Goal: Task Accomplishment & Management: Use online tool/utility

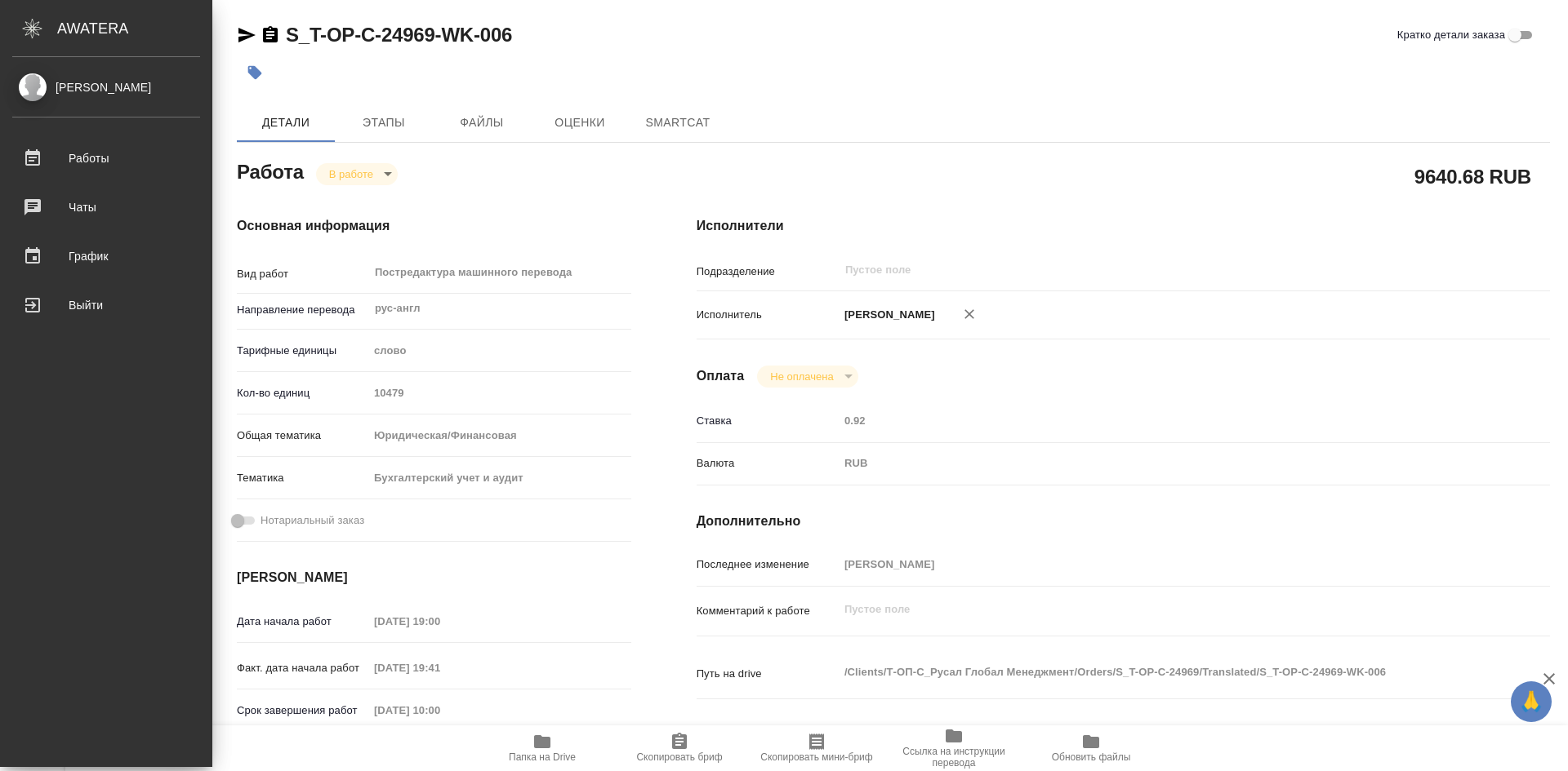
type textarea "x"
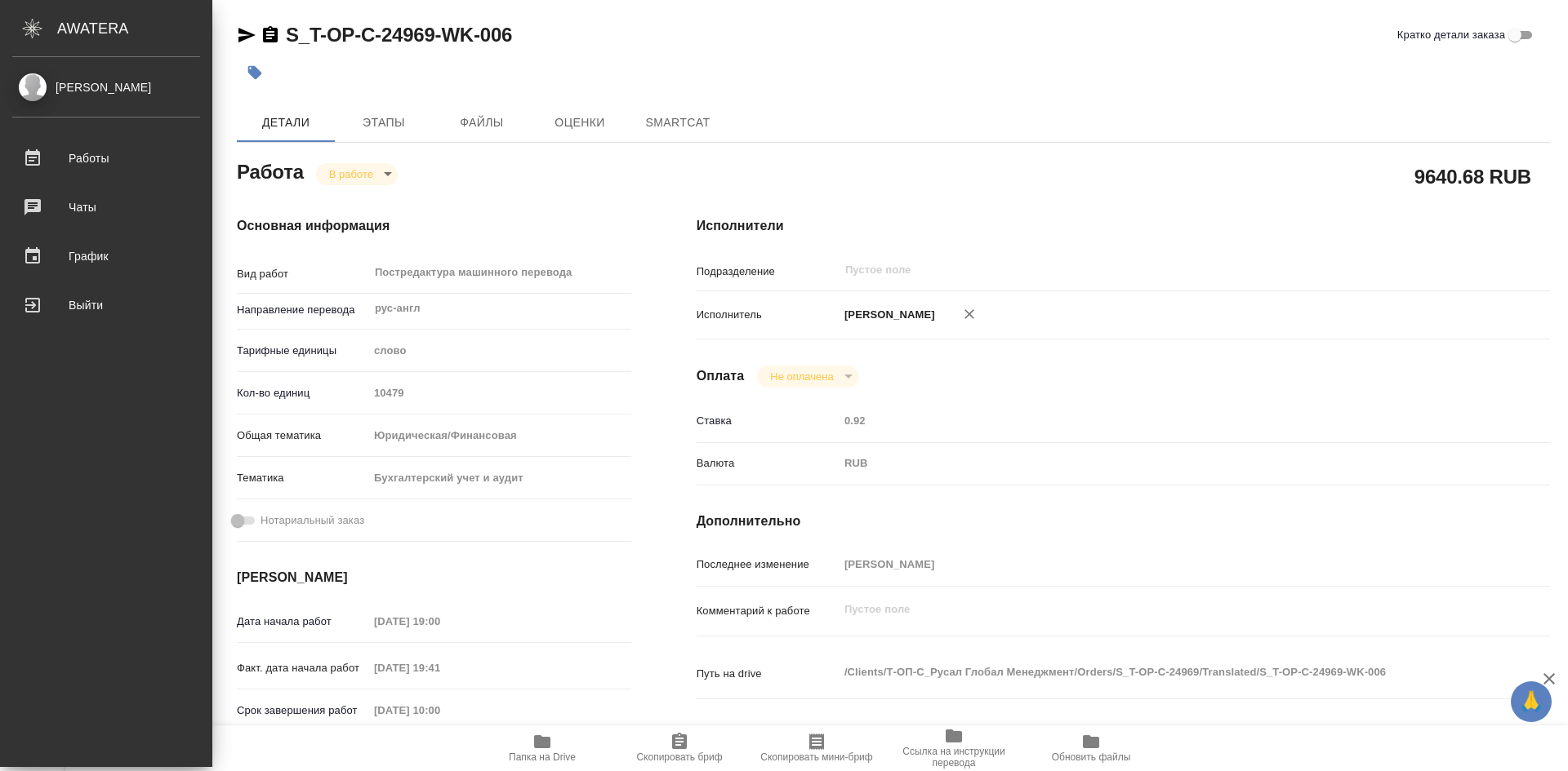
type textarea "x"
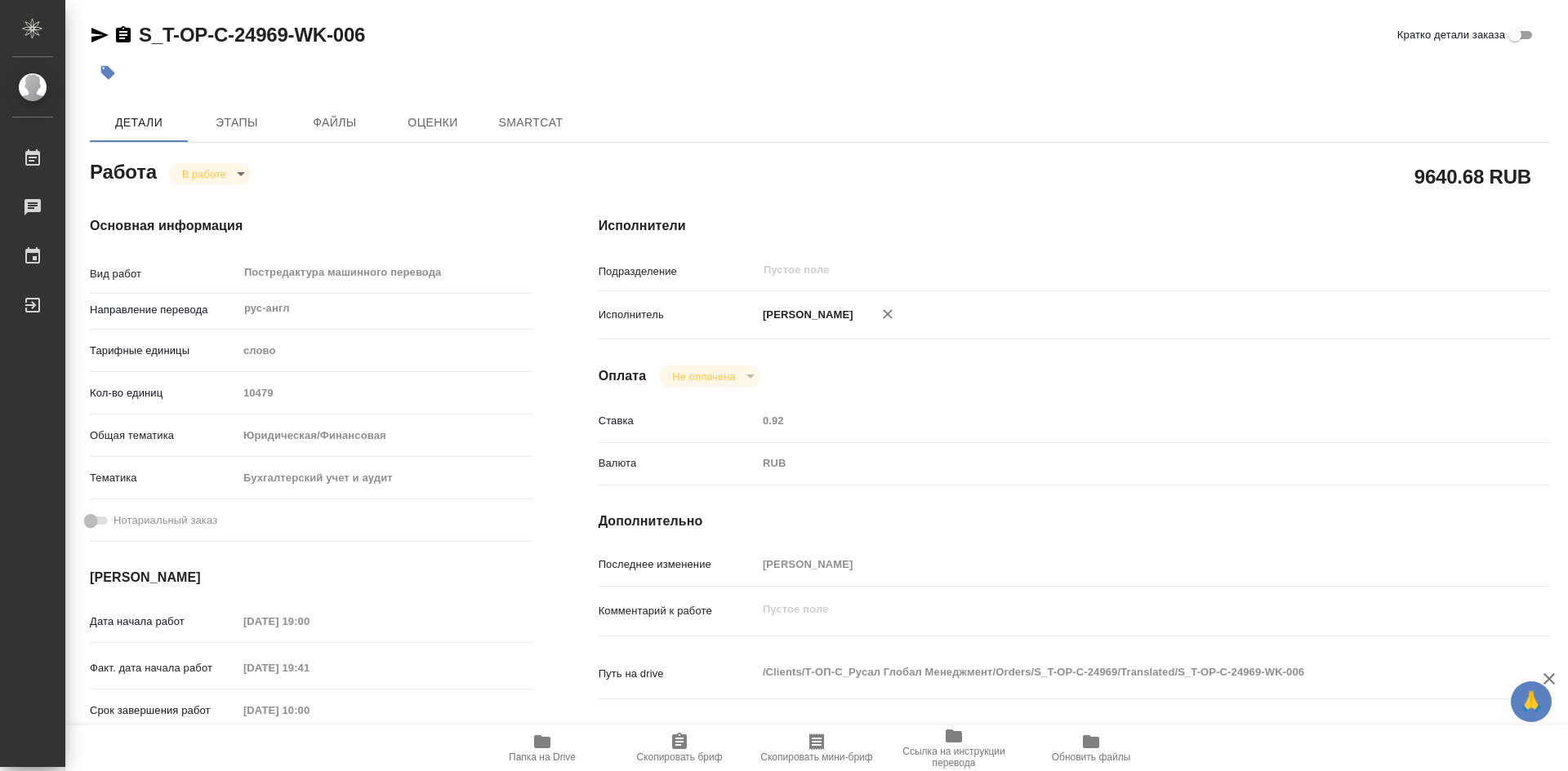
type textarea "x"
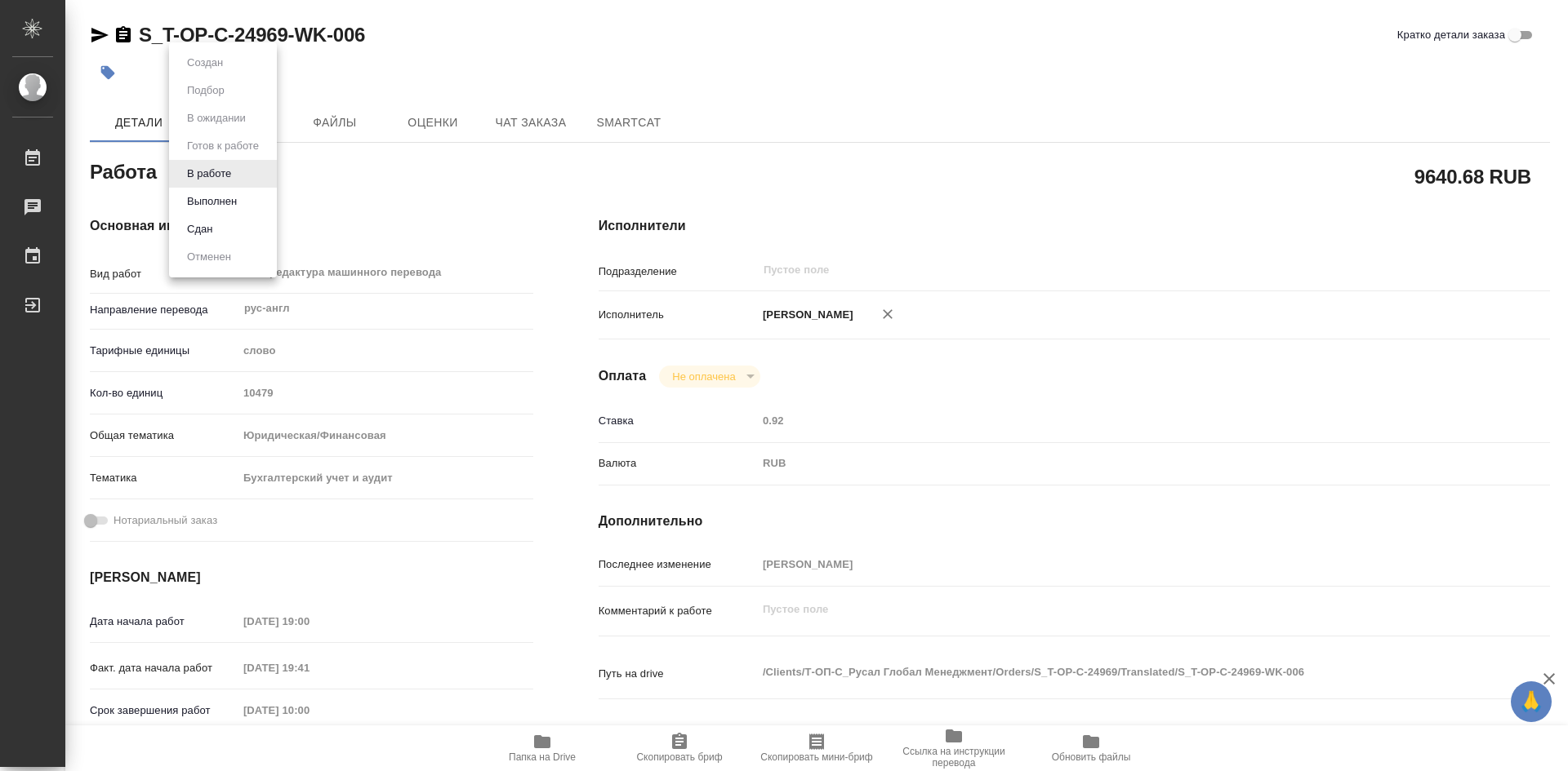
click at [238, 180] on body "🙏 .cls-1 fill:#fff; AWATERA [PERSON_NAME] Работы Чаты График Выйти S_T-OP-C-249…" at bounding box center [784, 385] width 1568 height 771
type textarea "x"
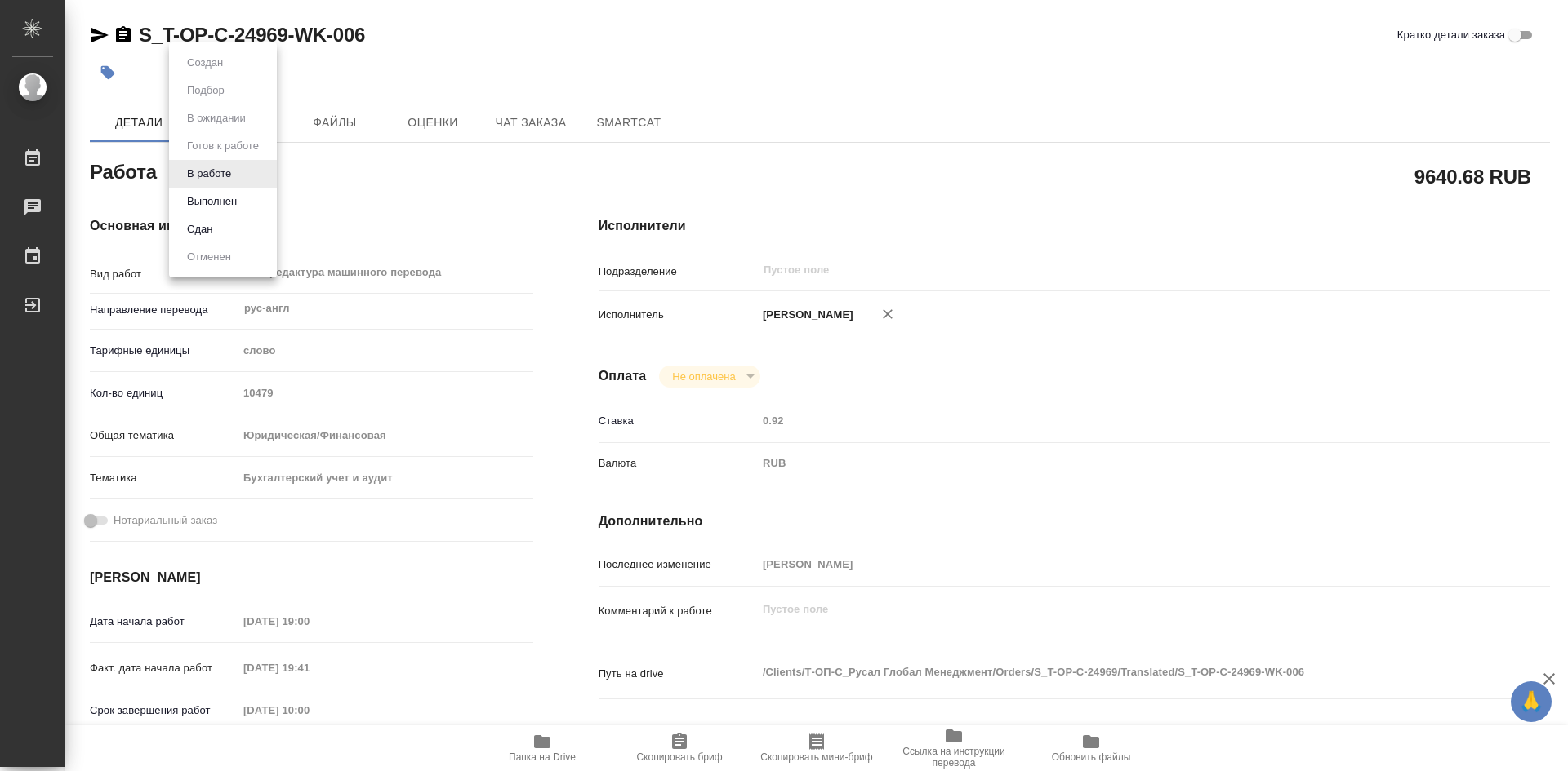
type textarea "x"
click at [233, 205] on button "Выполнен" at bounding box center [211, 202] width 60 height 18
type textarea "x"
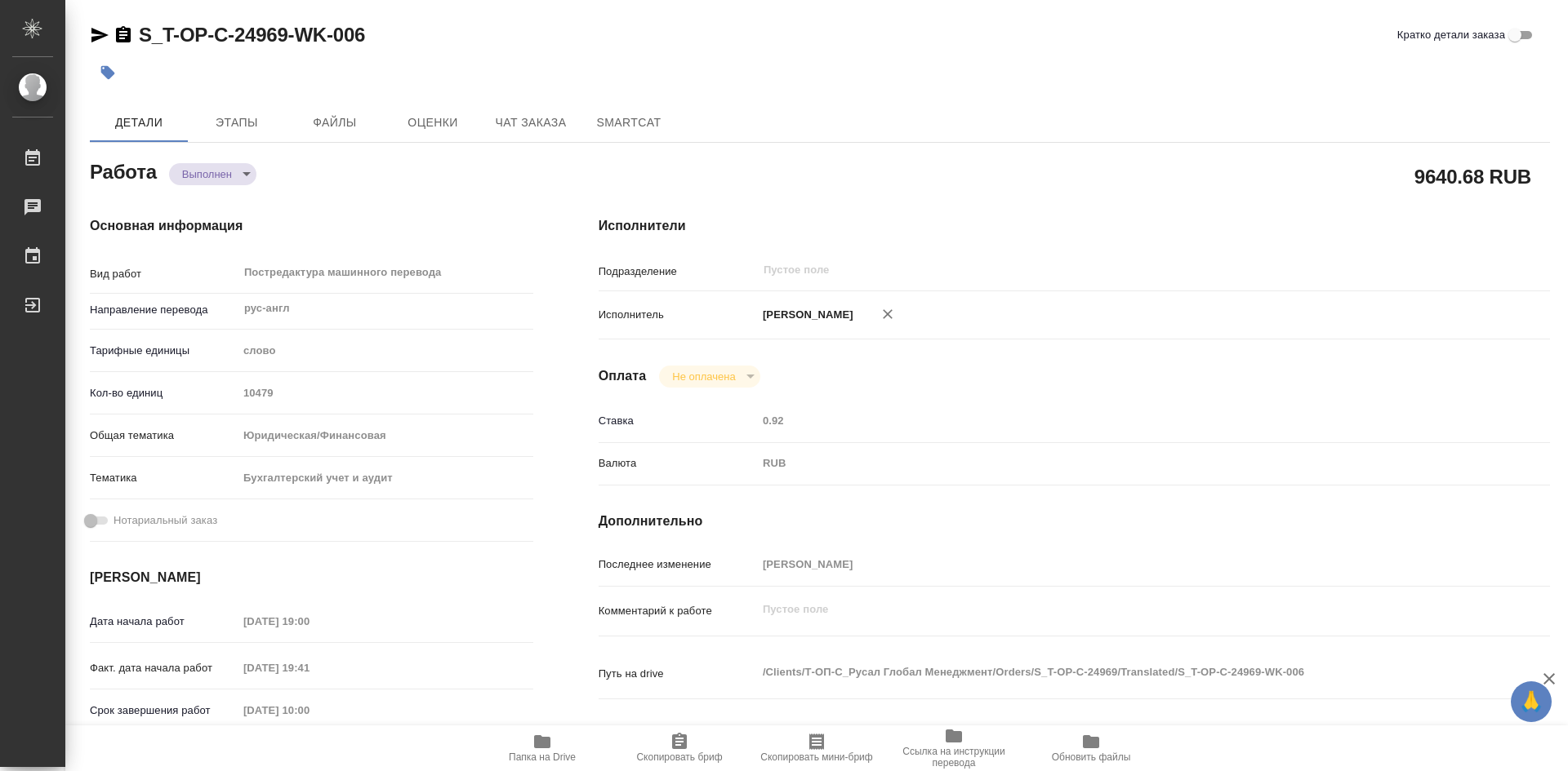
type textarea "x"
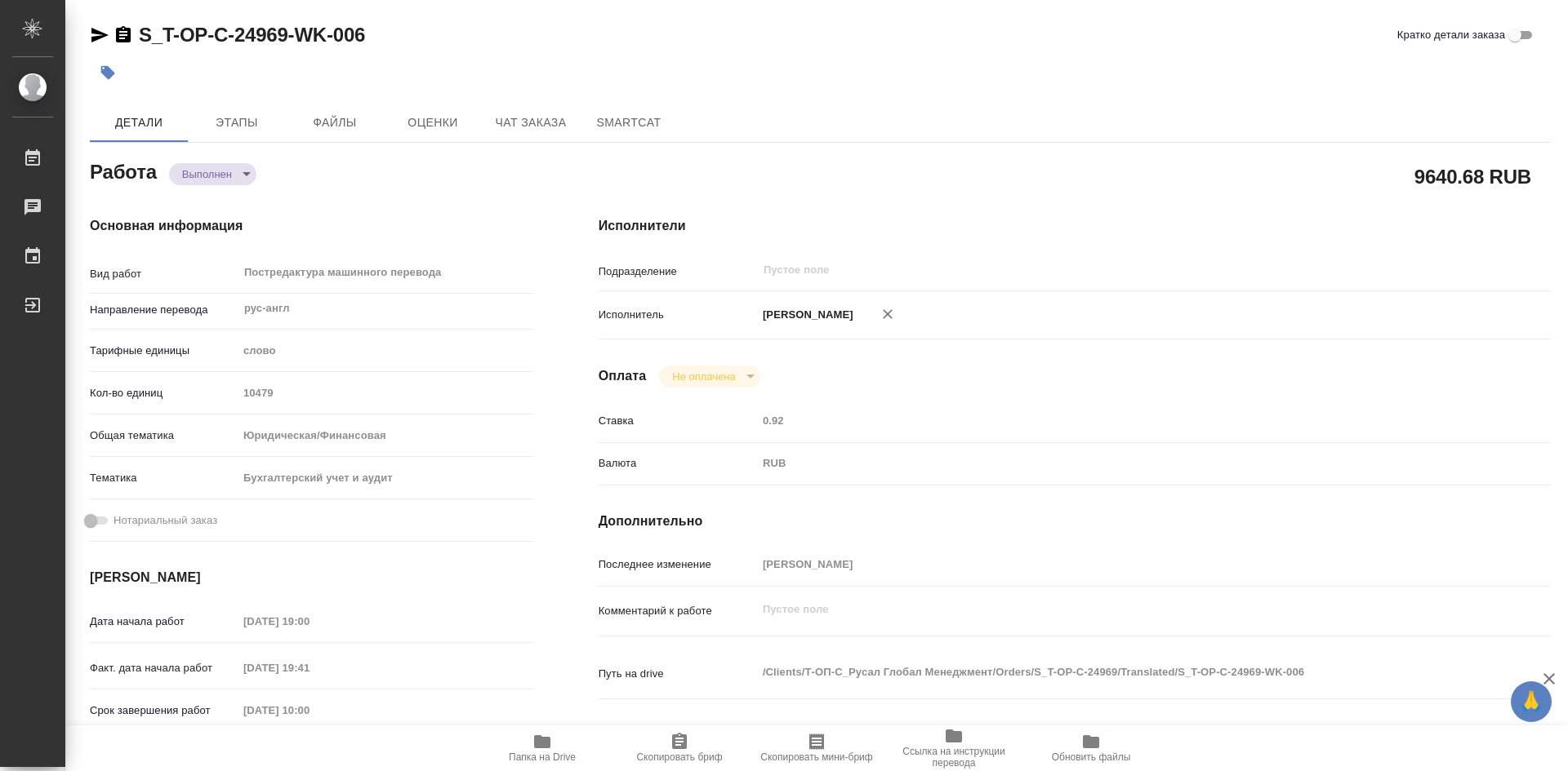
type textarea "x"
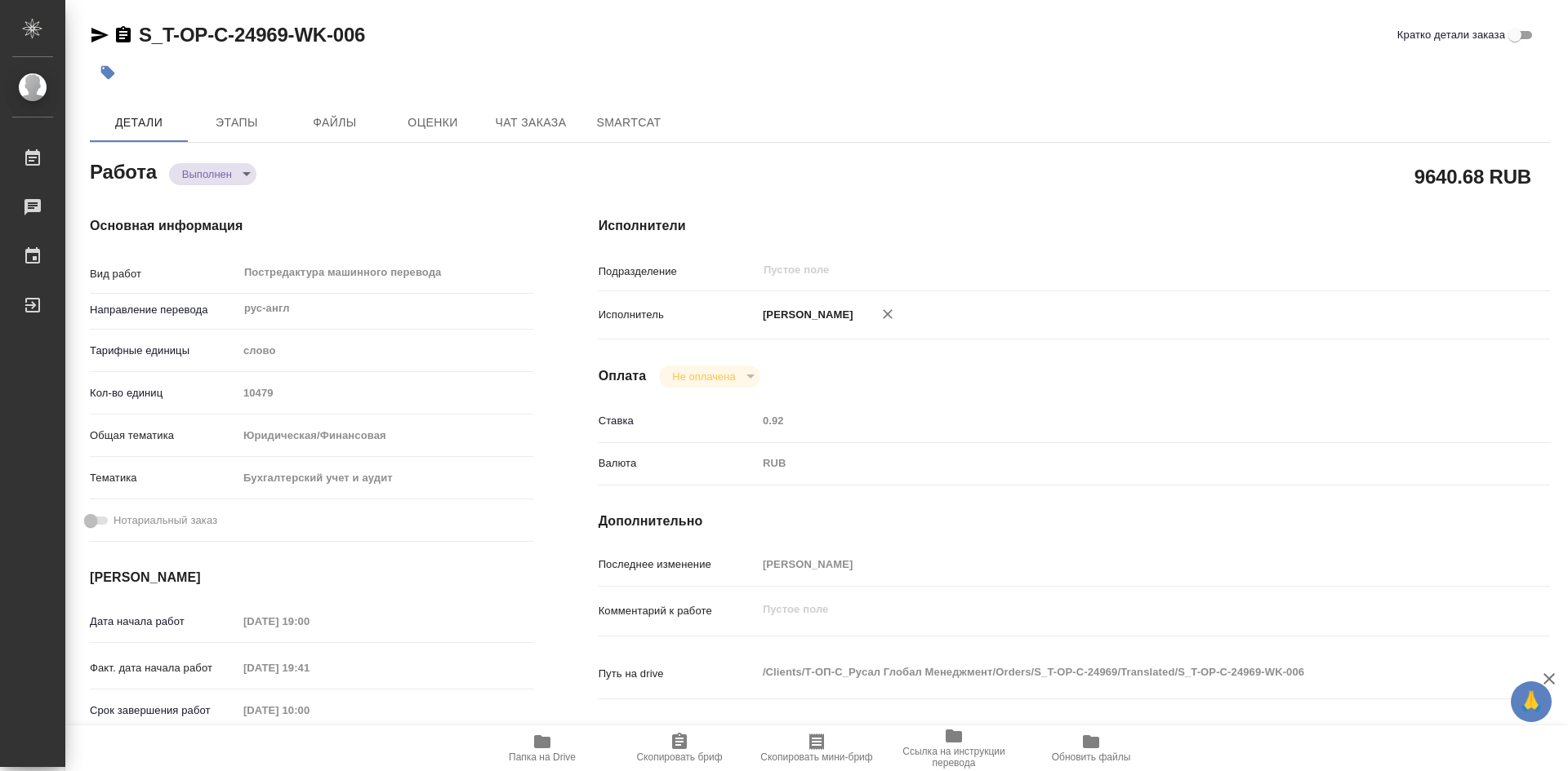
type textarea "x"
click at [547, 745] on icon "button" at bounding box center [541, 742] width 16 height 13
